Goal: Task Accomplishment & Management: Manage account settings

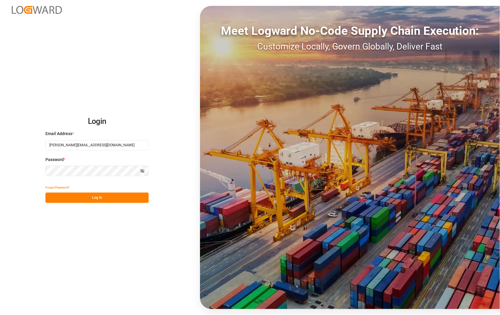
click at [100, 196] on button "Log In" at bounding box center [96, 198] width 103 height 10
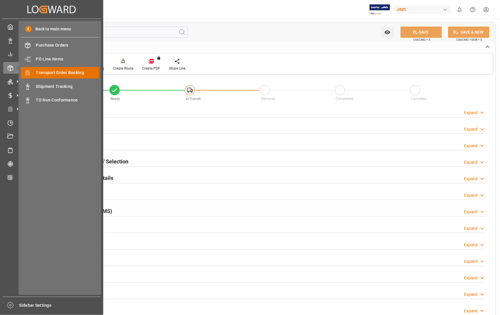
click at [64, 74] on span "Transport Order Booking" at bounding box center [67, 73] width 63 height 6
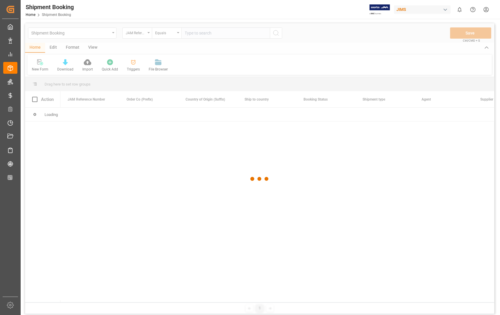
click at [239, 29] on div at bounding box center [259, 178] width 469 height 311
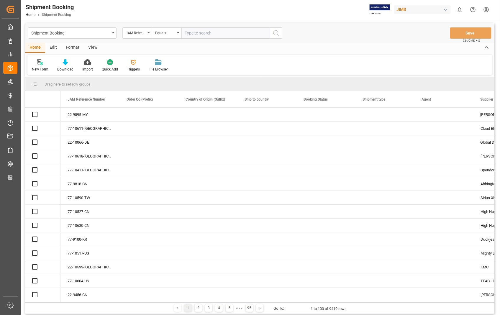
click at [234, 30] on input "text" at bounding box center [225, 32] width 88 height 11
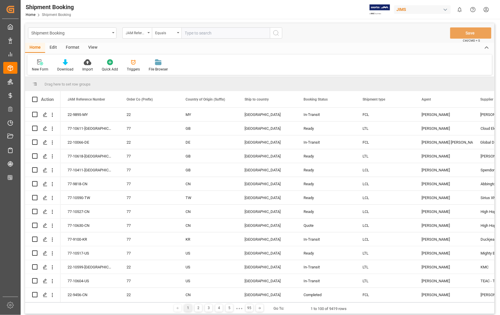
paste input "22-10586-US"
type input "22-10586-US"
click at [277, 32] on icon "search button" at bounding box center [275, 32] width 7 height 7
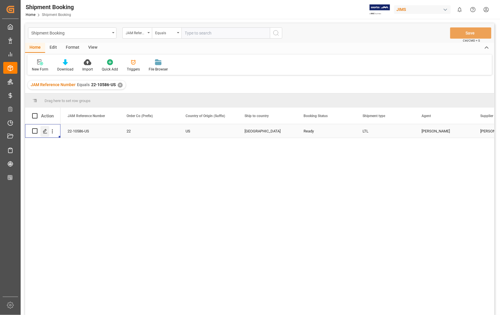
click at [46, 133] on icon "Press SPACE to select this row." at bounding box center [45, 131] width 5 height 5
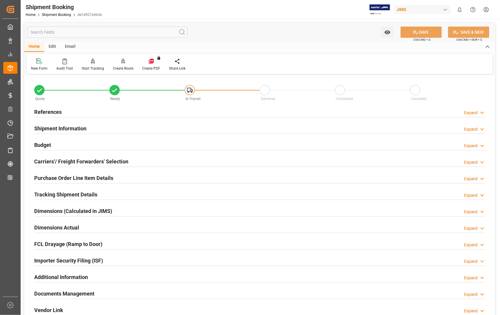
click at [75, 228] on h2 "Dimensions Actual" at bounding box center [56, 227] width 45 height 8
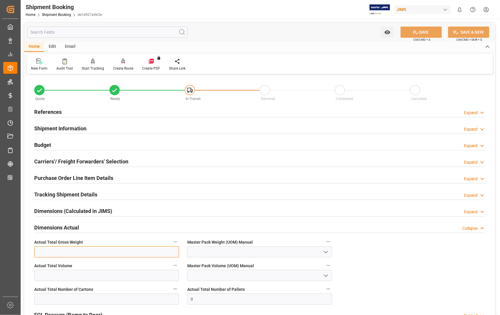
click at [107, 251] on input "text" at bounding box center [106, 251] width 145 height 11
type input "316"
click at [327, 253] on icon "open menu" at bounding box center [325, 252] width 7 height 7
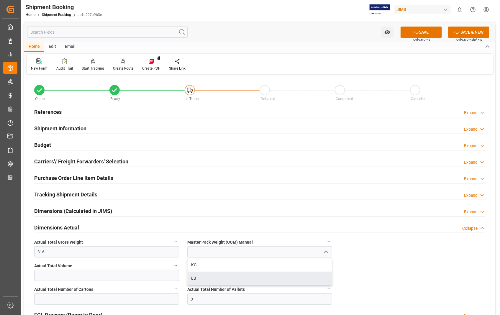
click at [204, 277] on div "LB" at bounding box center [260, 278] width 144 height 13
type input "LB"
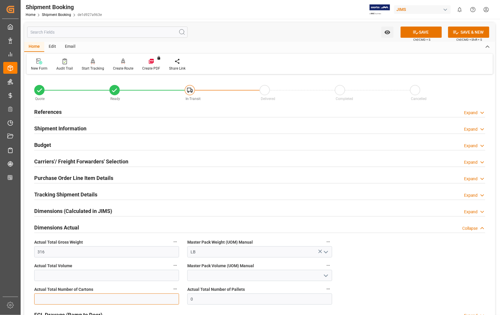
click at [78, 300] on input "text" at bounding box center [106, 298] width 145 height 11
type input "31"
drag, startPoint x: 222, startPoint y: 298, endPoint x: 184, endPoint y: 296, distance: 38.1
click at [184, 296] on div "Actual Total Number of Pallets 0" at bounding box center [259, 295] width 153 height 24
type input "1"
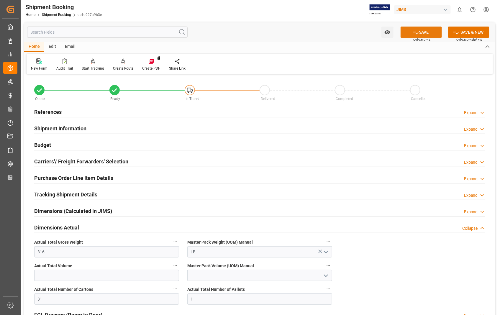
click at [420, 30] on button "SAVE" at bounding box center [420, 32] width 41 height 11
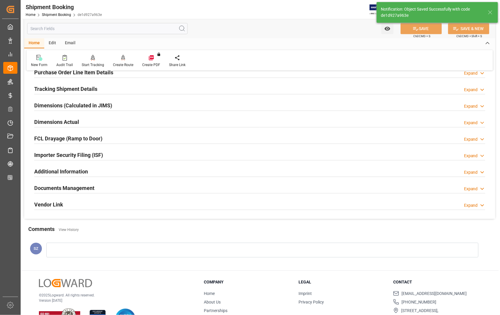
scroll to position [128, 0]
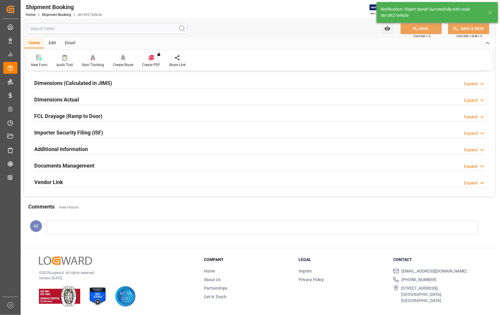
click at [72, 166] on h2 "Documents Management" at bounding box center [64, 166] width 60 height 8
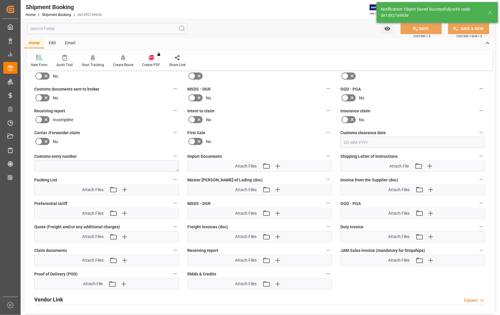
scroll to position [292, 0]
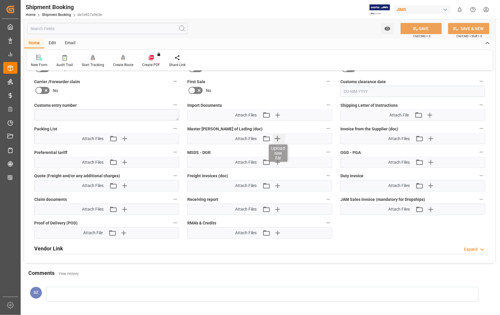
click at [276, 135] on icon "button" at bounding box center [277, 138] width 9 height 9
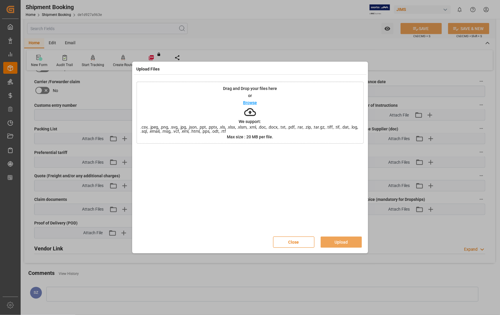
click at [246, 101] on p "Browse" at bounding box center [250, 103] width 14 height 4
click at [345, 242] on button "Upload" at bounding box center [341, 241] width 41 height 11
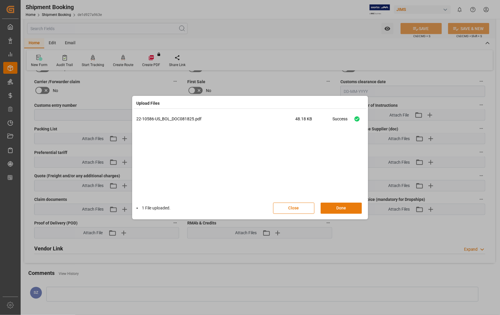
click at [346, 207] on button "Done" at bounding box center [341, 208] width 41 height 11
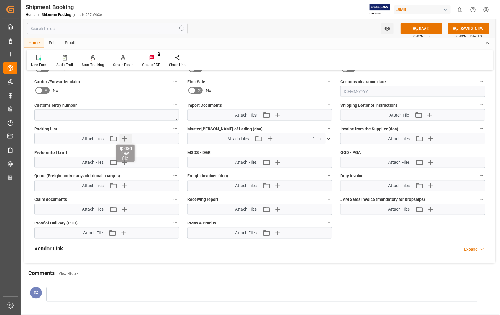
click at [125, 139] on icon "button" at bounding box center [124, 138] width 9 height 9
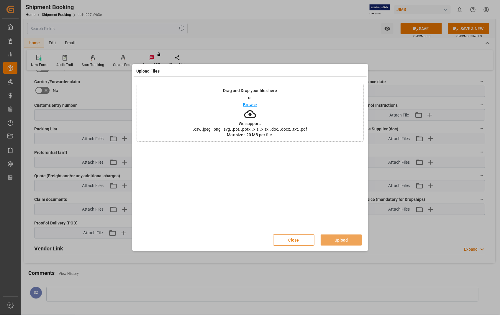
click at [249, 105] on p "Browse" at bounding box center [250, 105] width 14 height 4
click at [345, 239] on button "Upload" at bounding box center [341, 239] width 41 height 11
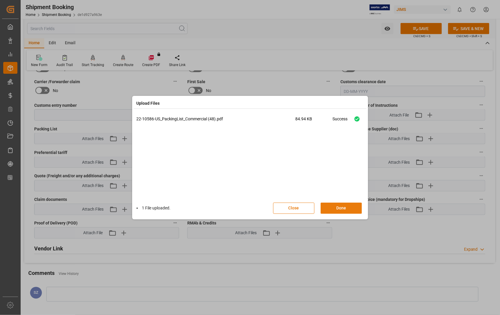
click at [335, 207] on button "Done" at bounding box center [341, 208] width 41 height 11
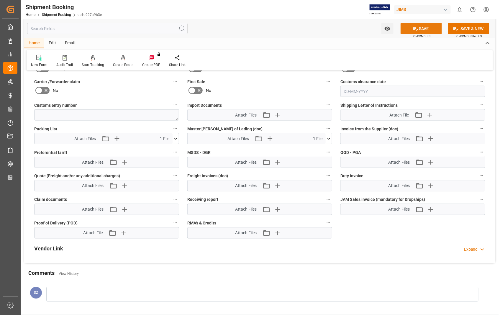
click at [425, 29] on button "SAVE" at bounding box center [420, 28] width 41 height 11
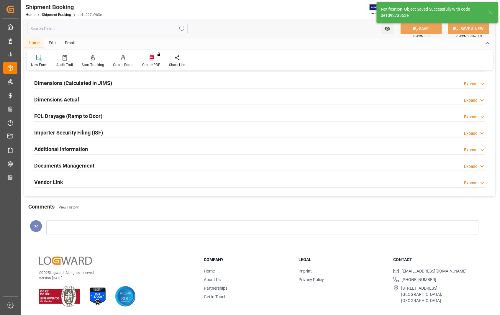
scroll to position [63, 0]
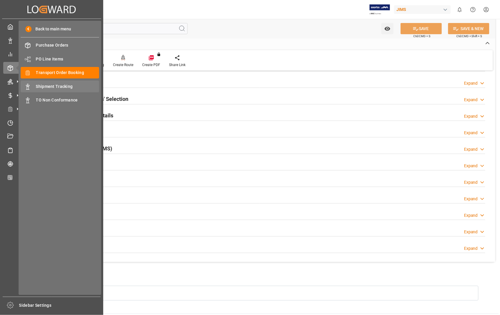
click at [54, 83] on div "Shipment Tracking Shipment Tracking" at bounding box center [60, 85] width 78 height 11
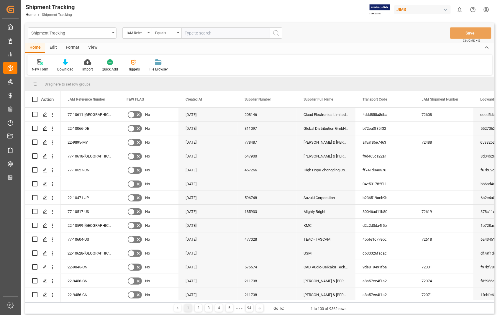
click at [239, 32] on input "text" at bounding box center [225, 32] width 88 height 11
paste input "22-10586-US"
type input "22-10586-US"
click at [279, 32] on icon "search button" at bounding box center [275, 32] width 7 height 7
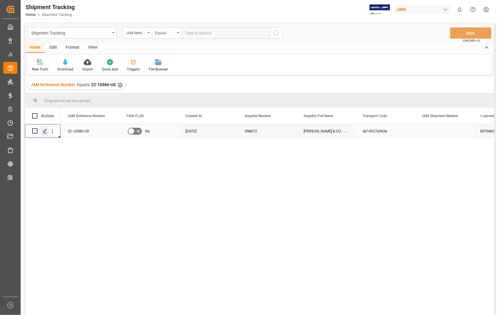
click at [44, 129] on icon "Press SPACE to select this row." at bounding box center [45, 131] width 5 height 5
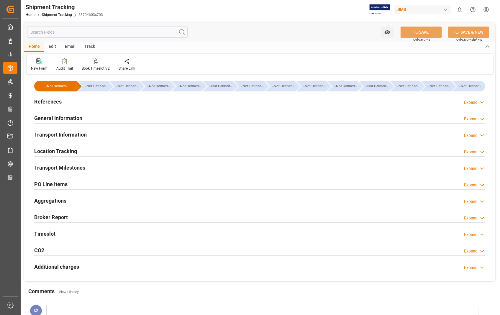
click at [72, 133] on h2 "Transport Information" at bounding box center [60, 135] width 52 height 8
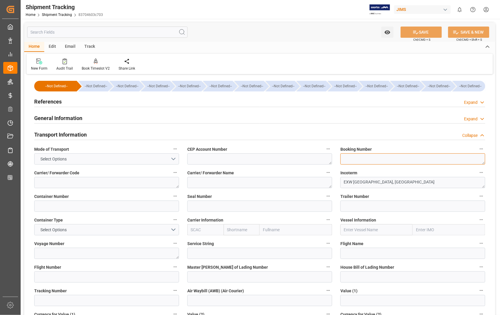
click at [376, 160] on textarea at bounding box center [412, 158] width 145 height 11
paste textarea "6782055921"
type textarea "6782055921"
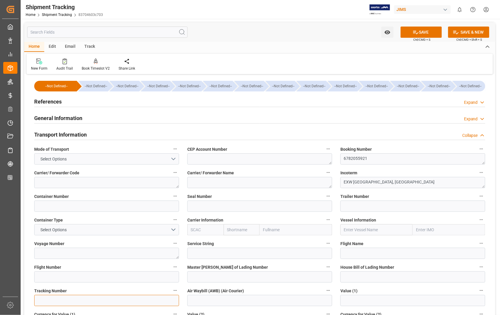
click at [64, 301] on input at bounding box center [106, 300] width 145 height 11
paste input "6782055921"
type input "6782055921"
click at [419, 33] on button "SAVE" at bounding box center [420, 32] width 41 height 11
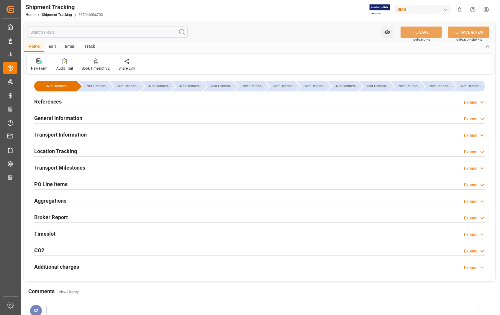
click at [65, 169] on h2 "Transport Milestones" at bounding box center [59, 168] width 51 height 8
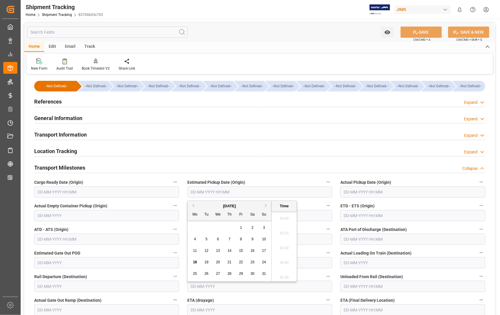
scroll to position [872, 0]
click at [276, 193] on input "text" at bounding box center [259, 191] width 145 height 11
click at [193, 262] on span "18" at bounding box center [195, 262] width 4 height 4
type input "[DATE] 00:00"
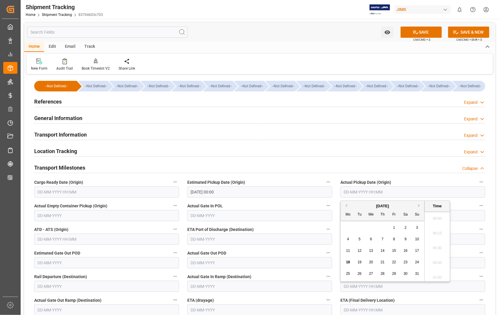
click at [400, 194] on input "text" at bounding box center [412, 191] width 145 height 11
click at [346, 262] on span "18" at bounding box center [348, 262] width 4 height 4
type input "[DATE] 00:00"
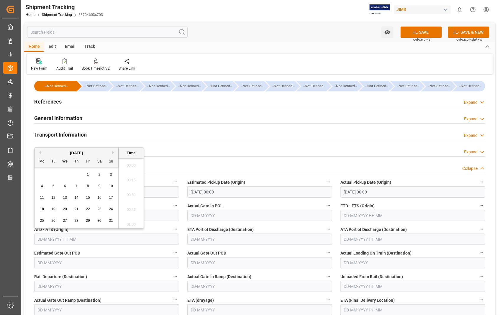
click at [105, 239] on input "text" at bounding box center [106, 239] width 145 height 11
click at [393, 213] on input "text" at bounding box center [412, 215] width 145 height 11
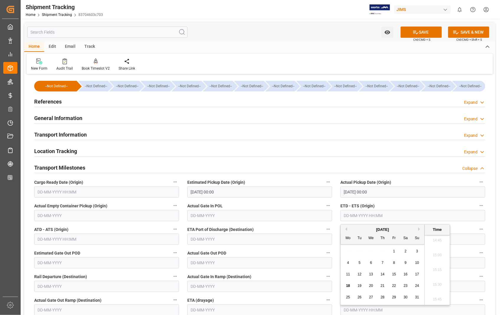
drag, startPoint x: 348, startPoint y: 285, endPoint x: 341, endPoint y: 285, distance: 6.8
click at [348, 285] on span "18" at bounding box center [348, 286] width 4 height 4
type input "[DATE] 00:00"
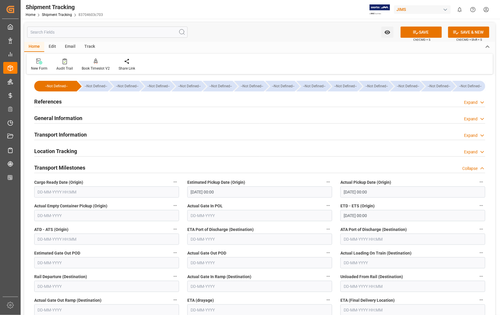
click at [95, 246] on div "ATD - ATS (Origin)" at bounding box center [106, 235] width 153 height 24
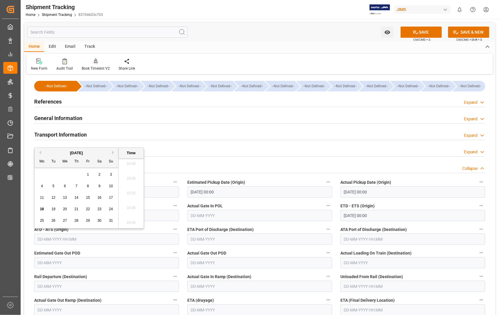
click at [94, 239] on input "text" at bounding box center [106, 239] width 145 height 11
click at [41, 207] on span "18" at bounding box center [42, 209] width 4 height 4
type input "[DATE] 00:00"
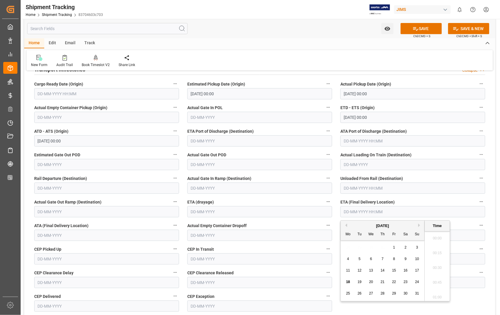
scroll to position [886, 0]
click at [401, 214] on input "text" at bounding box center [412, 211] width 145 height 11
click at [381, 280] on span "21" at bounding box center [382, 282] width 4 height 4
type input "[DATE] 00:00"
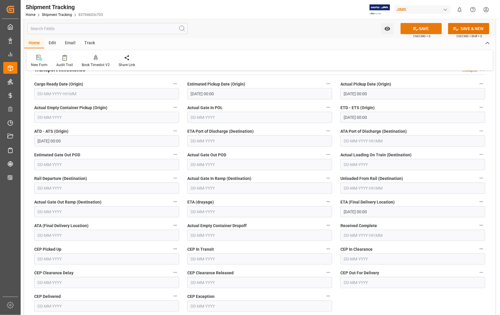
click at [427, 29] on button "SAVE" at bounding box center [420, 28] width 41 height 11
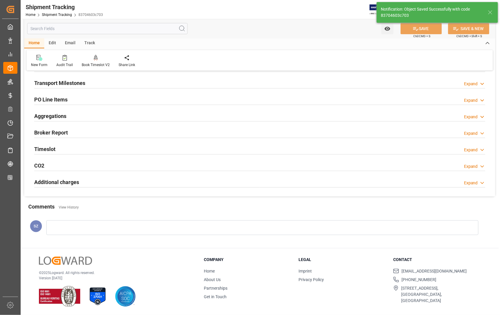
scroll to position [85, 0]
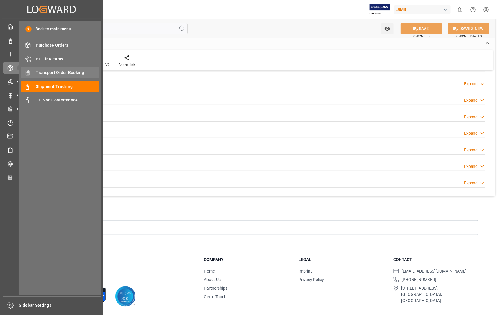
click at [71, 71] on span "Transport Order Booking" at bounding box center [67, 73] width 63 height 6
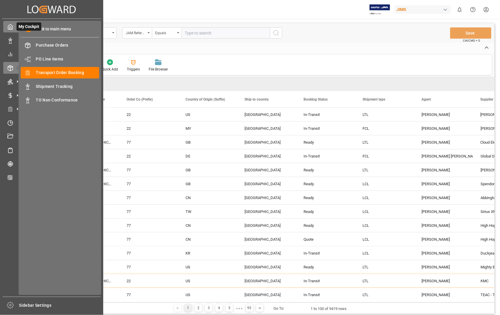
click at [9, 27] on icon at bounding box center [10, 27] width 6 height 6
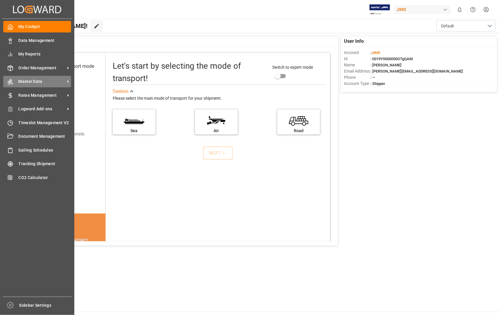
click at [34, 80] on span "Master Data" at bounding box center [42, 81] width 47 height 6
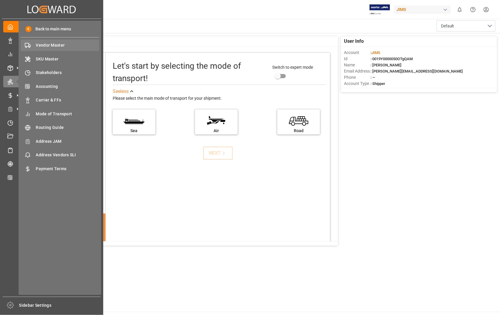
click at [55, 44] on span "Vendor Master" at bounding box center [67, 45] width 63 height 6
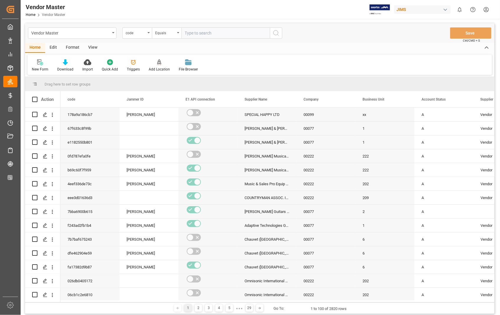
click at [92, 48] on div "View" at bounding box center [93, 48] width 18 height 10
click at [33, 67] on div "Default" at bounding box center [37, 69] width 11 height 5
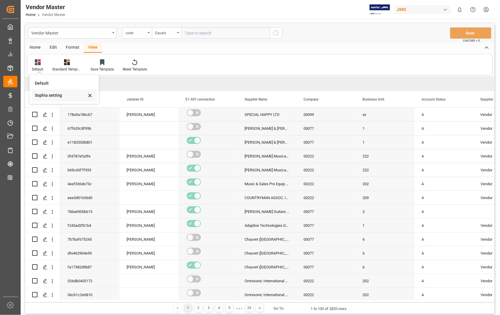
click at [37, 97] on div "Sophia setting" at bounding box center [61, 95] width 52 height 6
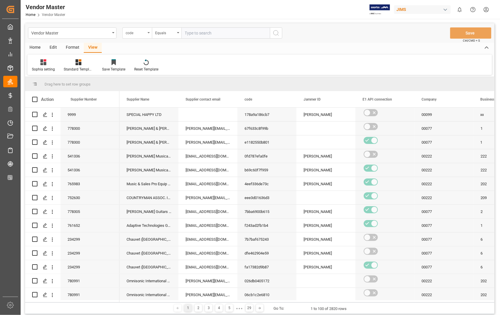
click at [146, 32] on div "code" at bounding box center [136, 32] width 29 height 11
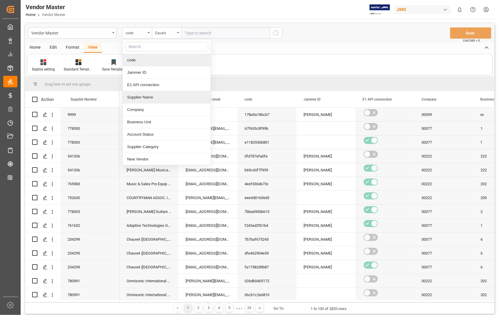
click at [134, 97] on div "Supplier Name" at bounding box center [167, 97] width 88 height 12
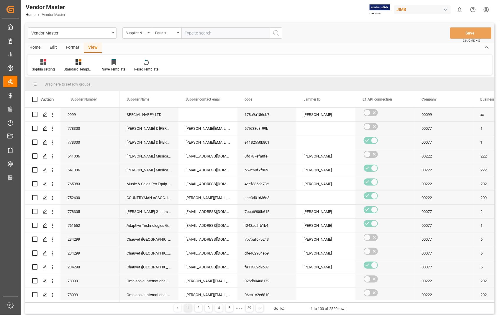
click at [213, 32] on input "text" at bounding box center [225, 32] width 88 height 11
paste input "[PERSON_NAME]"
type input "[PERSON_NAME]"
click at [273, 32] on circle "search button" at bounding box center [275, 32] width 5 height 5
